Goal: Information Seeking & Learning: Learn about a topic

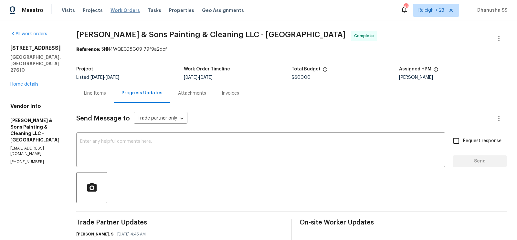
scroll to position [429, 0]
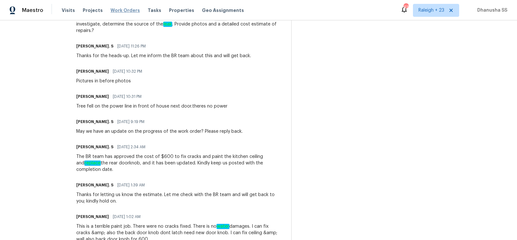
click at [115, 12] on span "Work Orders" at bounding box center [125, 10] width 29 height 6
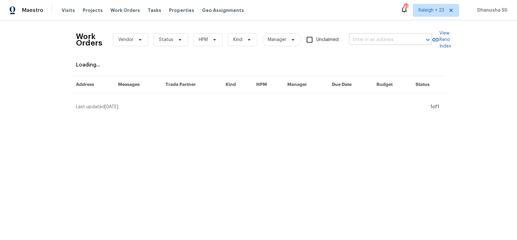
click at [361, 44] on input "text" at bounding box center [381, 40] width 65 height 10
paste input "[STREET_ADDRESS]"
type input "[STREET_ADDRESS]"
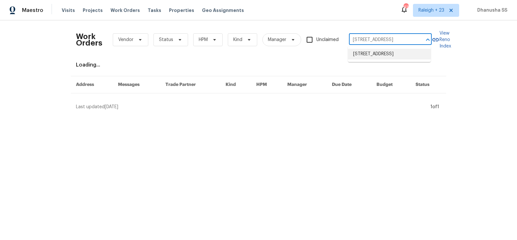
click at [367, 58] on li "[STREET_ADDRESS]" at bounding box center [389, 54] width 83 height 11
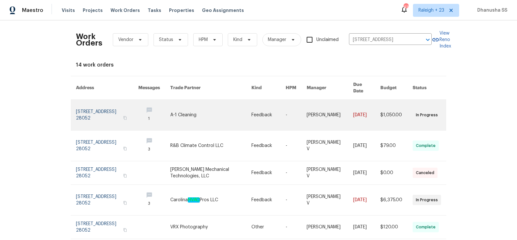
click at [282, 106] on link at bounding box center [268, 115] width 34 height 30
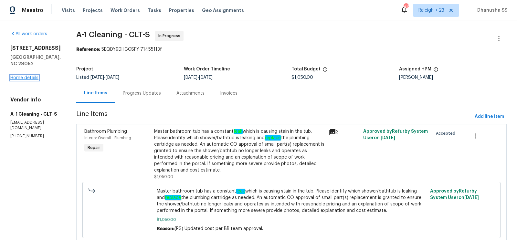
click at [26, 79] on link "Home details" at bounding box center [24, 78] width 28 height 5
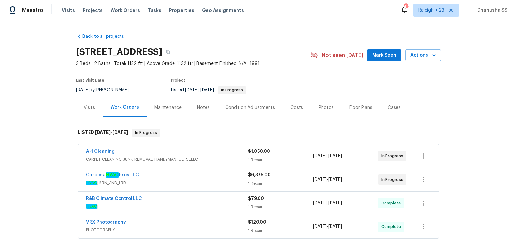
scroll to position [72, 0]
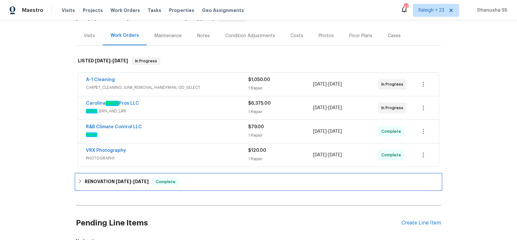
click at [193, 178] on div "RENOVATION [DATE] - [DATE] Complete" at bounding box center [258, 182] width 361 height 8
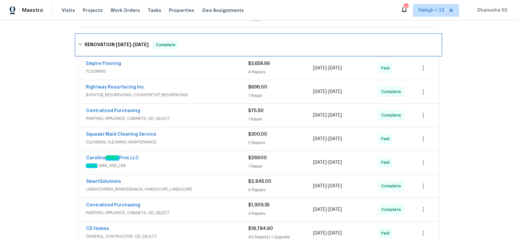
scroll to position [212, 0]
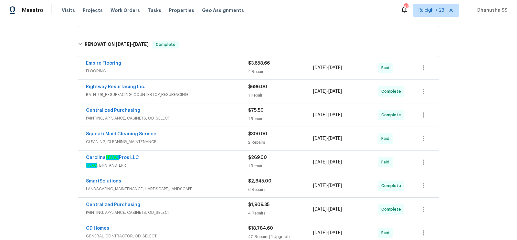
click at [215, 63] on div "Empire Flooring" at bounding box center [167, 64] width 162 height 8
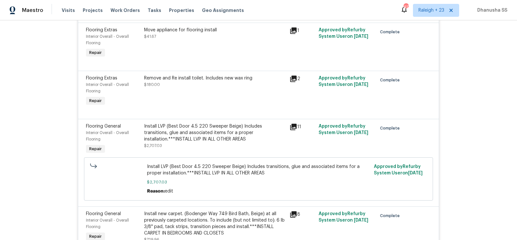
scroll to position [348, 0]
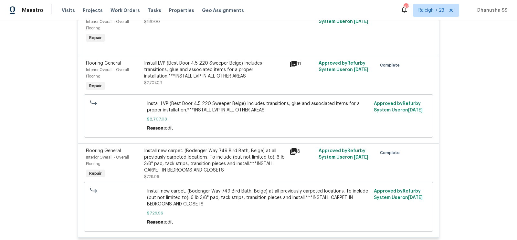
click at [227, 67] on div "Install LVP (Best Door 4.5 220 Sweeper Beige) Includes transitions, glue and as…" at bounding box center [215, 69] width 142 height 19
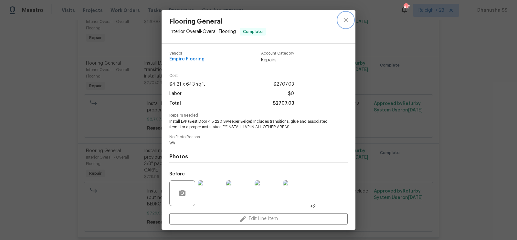
click at [345, 20] on icon "close" at bounding box center [346, 20] width 8 height 8
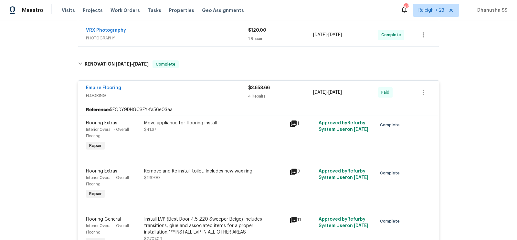
scroll to position [159, 0]
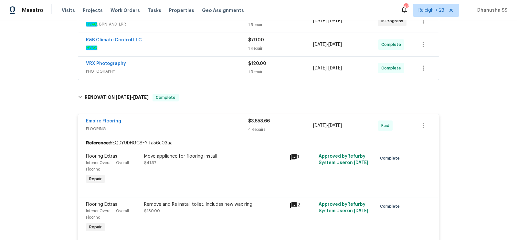
click at [214, 76] on div "VRX Photography PHOTOGRAPHY $120.00 1 Repair [DATE] - [DATE] Complete" at bounding box center [258, 68] width 361 height 23
click at [214, 70] on span "PHOTOGRAPHY" at bounding box center [167, 71] width 162 height 6
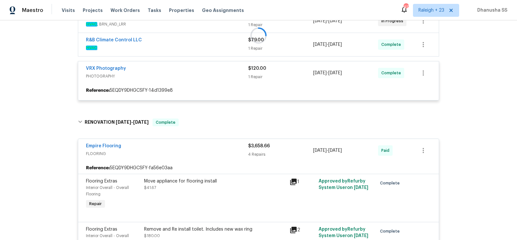
scroll to position [138, 0]
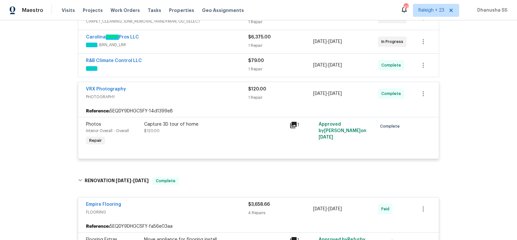
click at [209, 60] on div "R&B Climate Control LLC" at bounding box center [167, 62] width 162 height 8
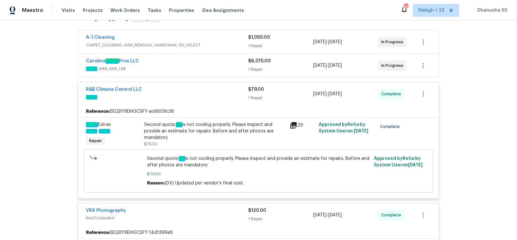
scroll to position [115, 0]
click at [223, 72] on div "Carolina HVAC Pros LLC HVAC , BRN_AND_LRR $6,375.00 1 Repair [DATE] - [DATE] In…" at bounding box center [258, 64] width 361 height 23
click at [225, 69] on span "HVAC , BRN_AND_LRR" at bounding box center [167, 68] width 162 height 6
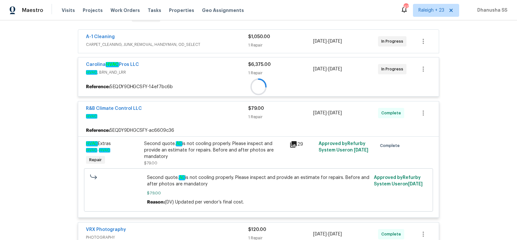
click at [225, 69] on div "Carolina HVAC Pros LLC" at bounding box center [167, 65] width 162 height 8
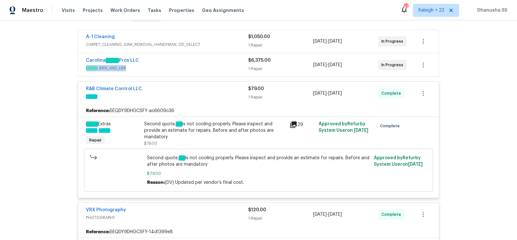
click at [225, 69] on span "HVAC , BRN_AND_LRR" at bounding box center [167, 68] width 162 height 6
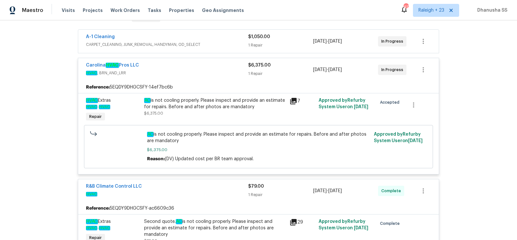
click at [227, 41] on span "CARPET_CLEANING, JUNK_REMOVAL, HANDYMAN, OD_SELECT" at bounding box center [167, 44] width 162 height 6
